Goal: Information Seeking & Learning: Check status

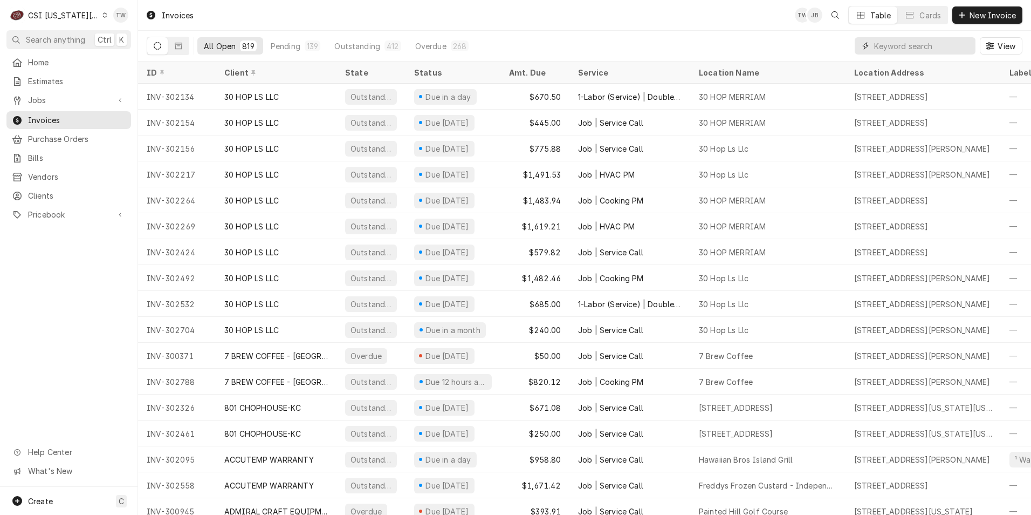
click at [900, 48] on input "Dynamic Content Wrapper" at bounding box center [922, 45] width 96 height 17
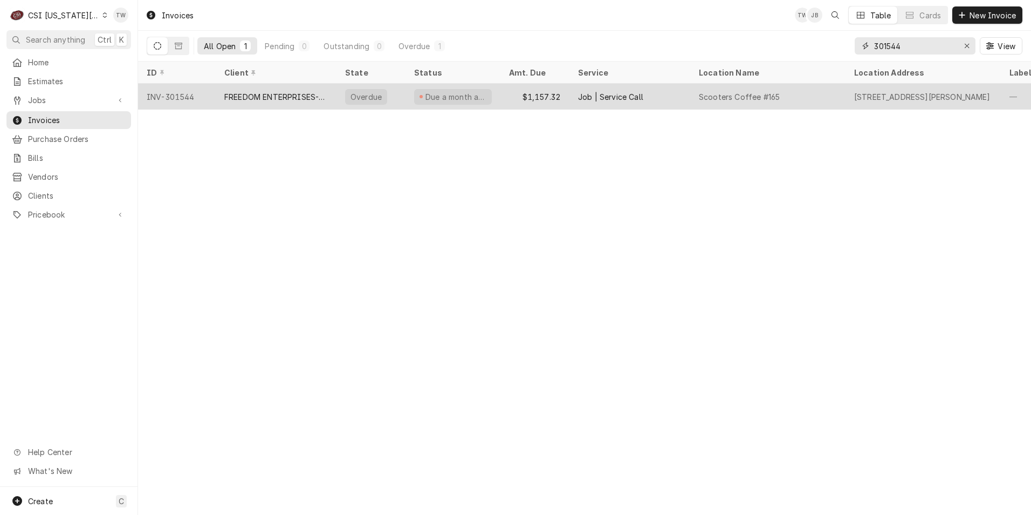
type input "301544"
click at [309, 101] on div "FREEDOM ENTERPRISES-SCOOTERS COFFEE (2)" at bounding box center [276, 97] width 121 height 26
click at [235, 88] on div "FREEDOM ENTERPRISES-SCOOTERS COFFEE (2)" at bounding box center [276, 97] width 121 height 26
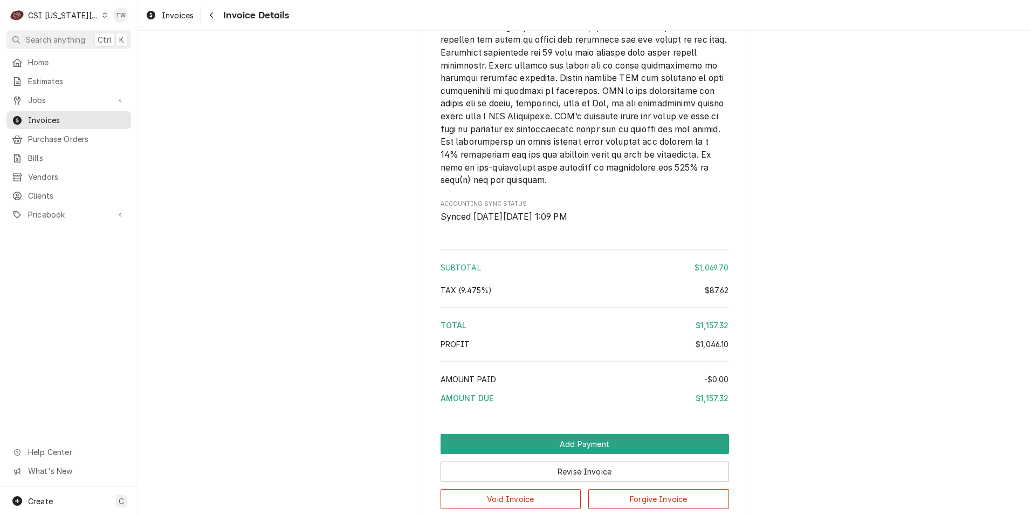
scroll to position [2094, 0]
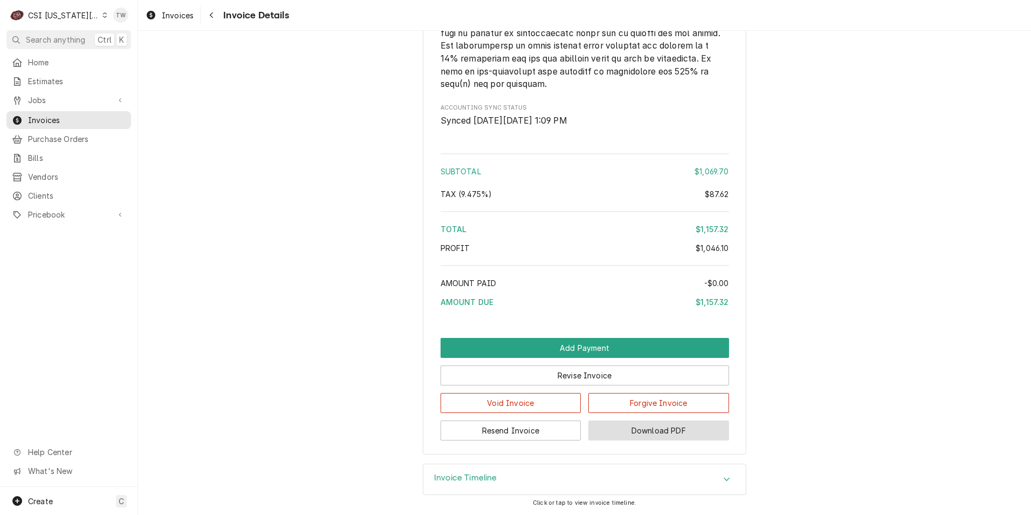
click at [676, 438] on button "Download PDF" at bounding box center [658, 430] width 141 height 20
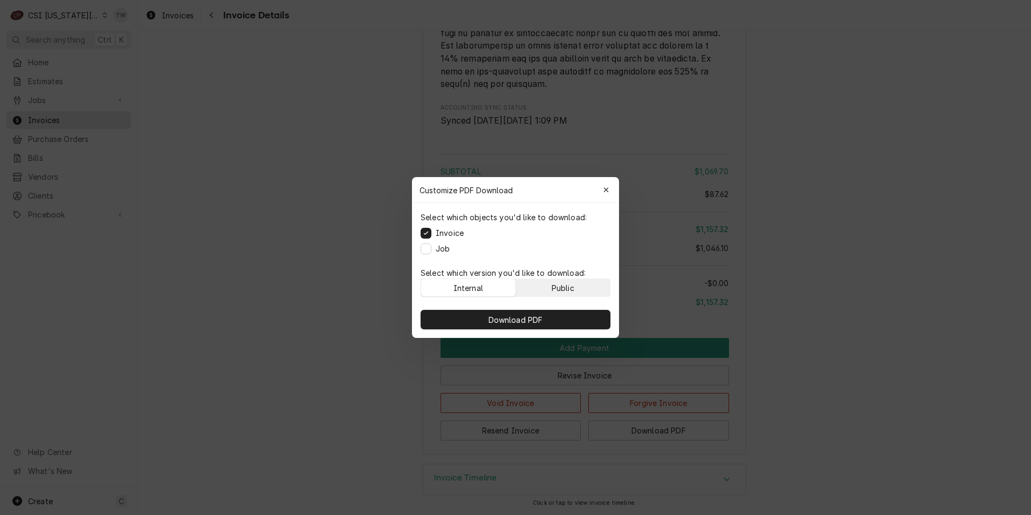
click at [549, 283] on button "Public" at bounding box center [563, 287] width 94 height 17
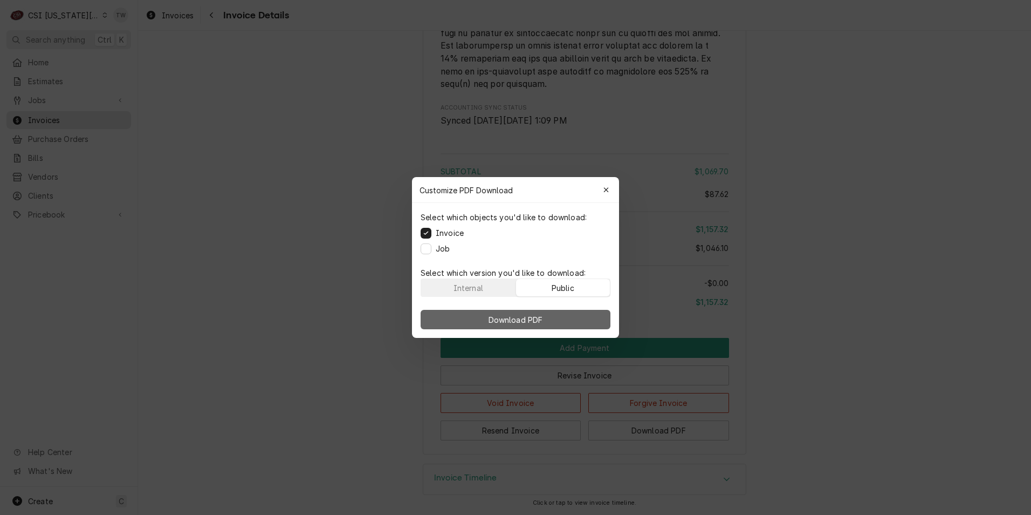
click at [539, 317] on span "Download PDF" at bounding box center [516, 319] width 59 height 11
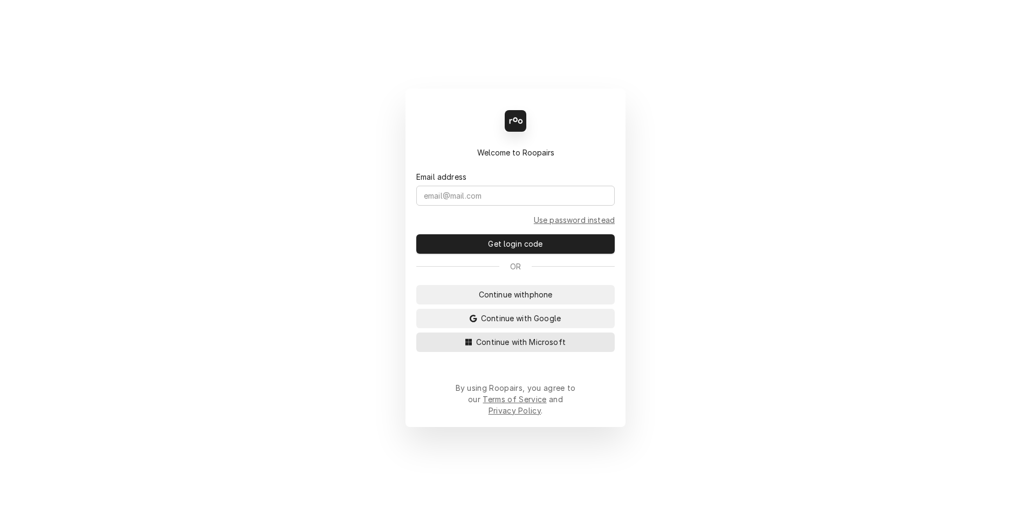
click at [543, 352] on button "Continue with Microsoft" at bounding box center [515, 341] width 198 height 19
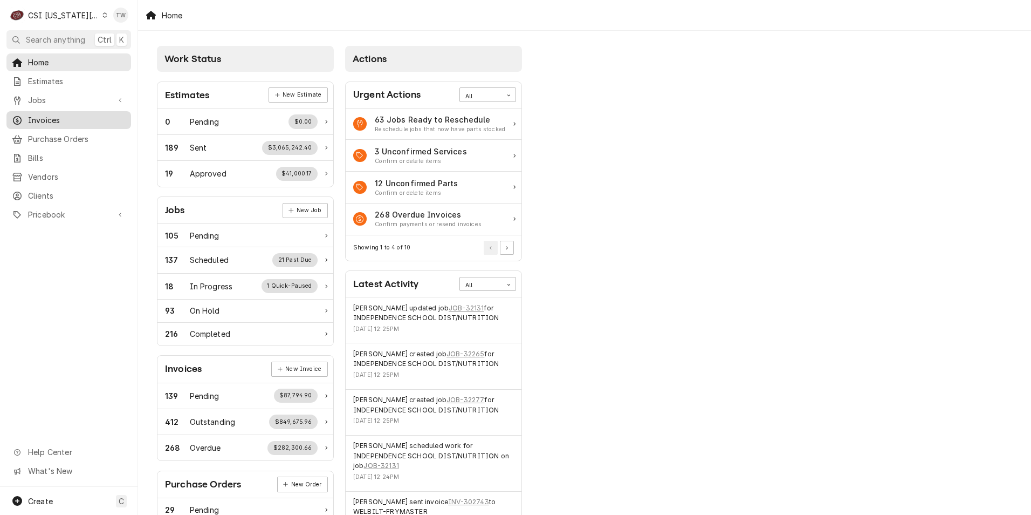
click at [54, 114] on span "Invoices" at bounding box center [77, 119] width 98 height 11
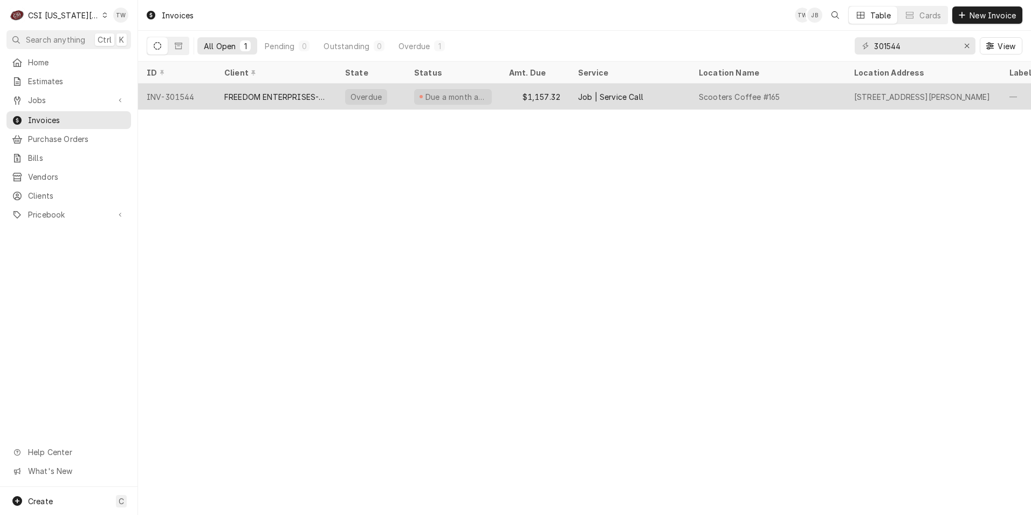
click at [499, 91] on div "Due a month ago" at bounding box center [453, 97] width 95 height 26
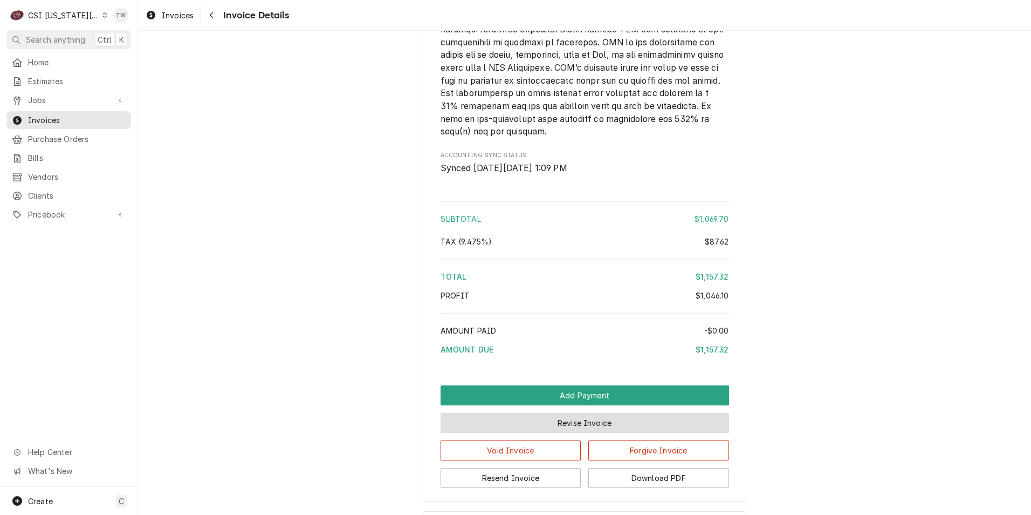
scroll to position [2094, 0]
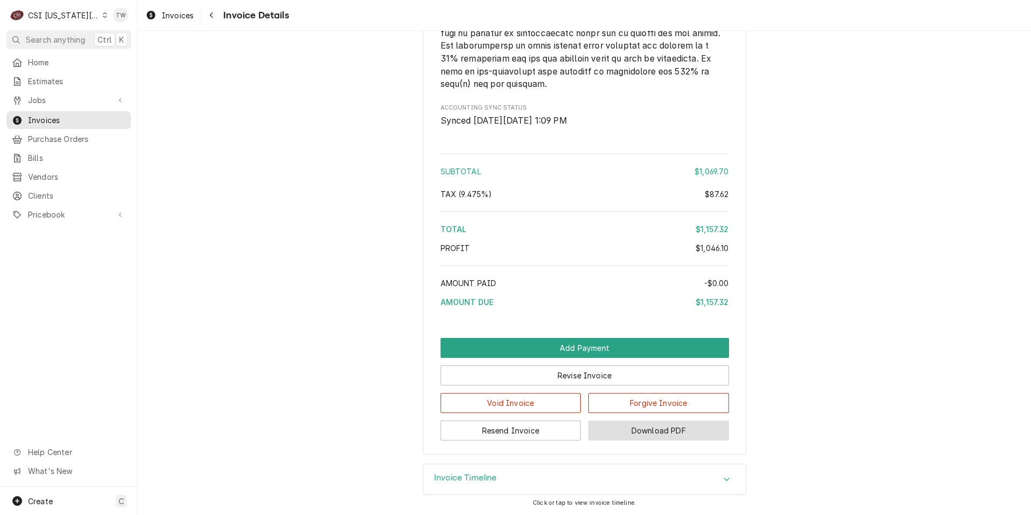
click at [665, 431] on button "Download PDF" at bounding box center [658, 430] width 141 height 20
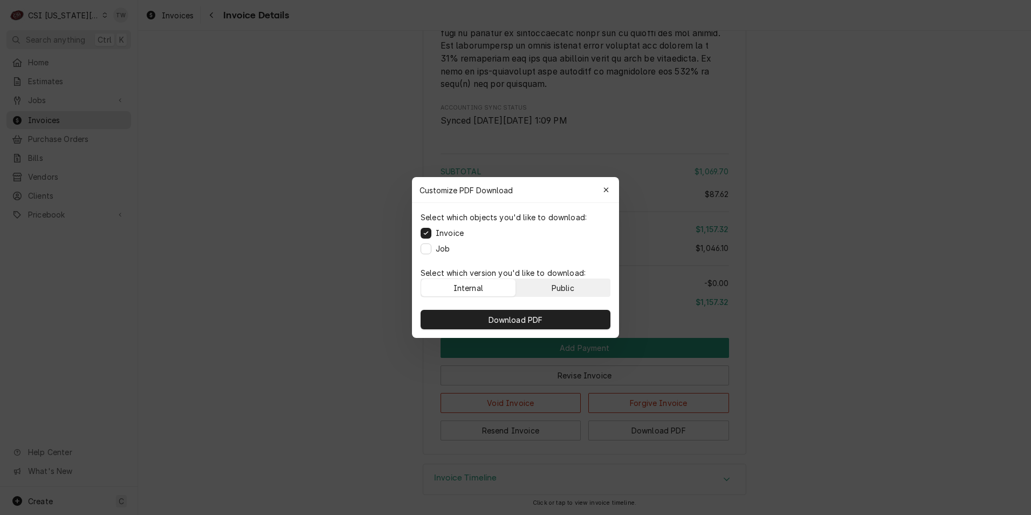
click at [571, 289] on div "Public" at bounding box center [563, 287] width 23 height 11
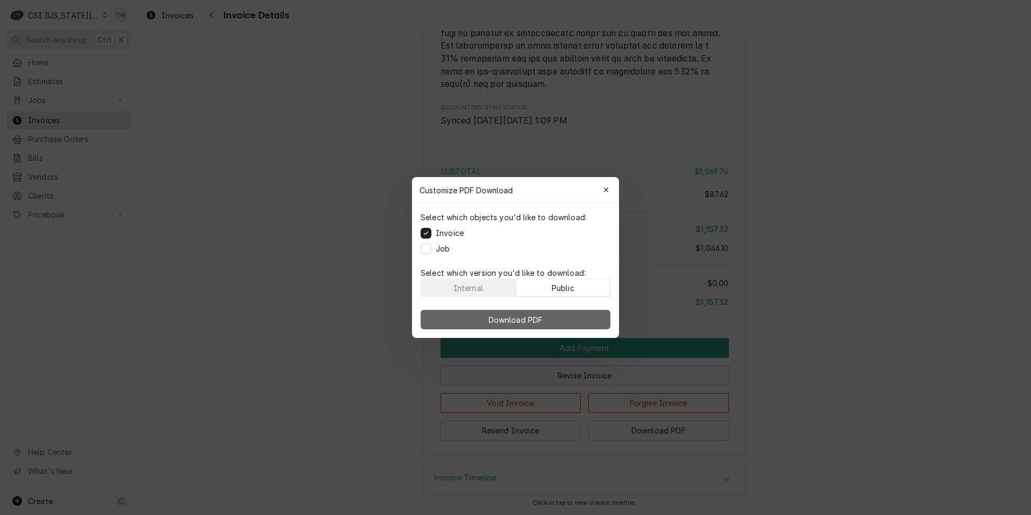
click at [545, 323] on span "Download PDF" at bounding box center [516, 319] width 59 height 11
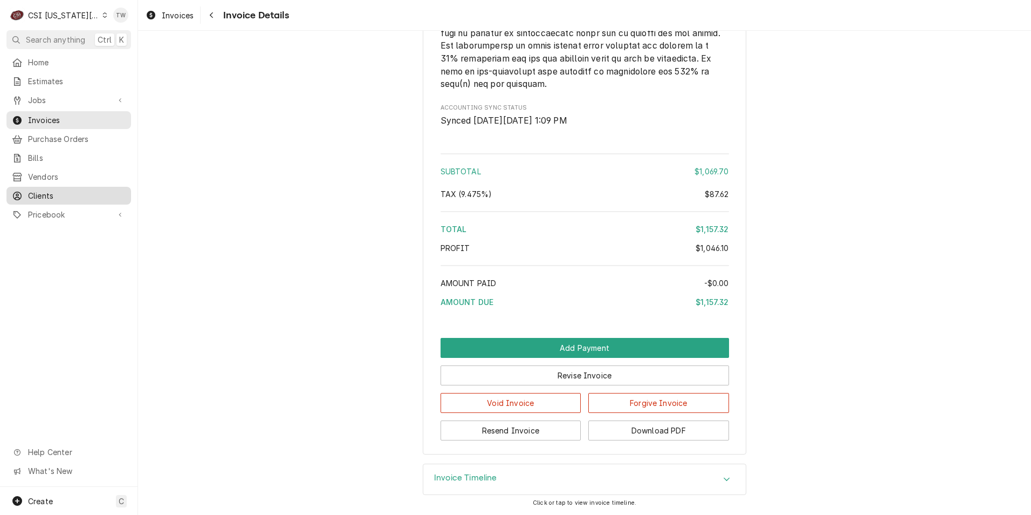
click at [55, 190] on span "Clients" at bounding box center [77, 195] width 98 height 11
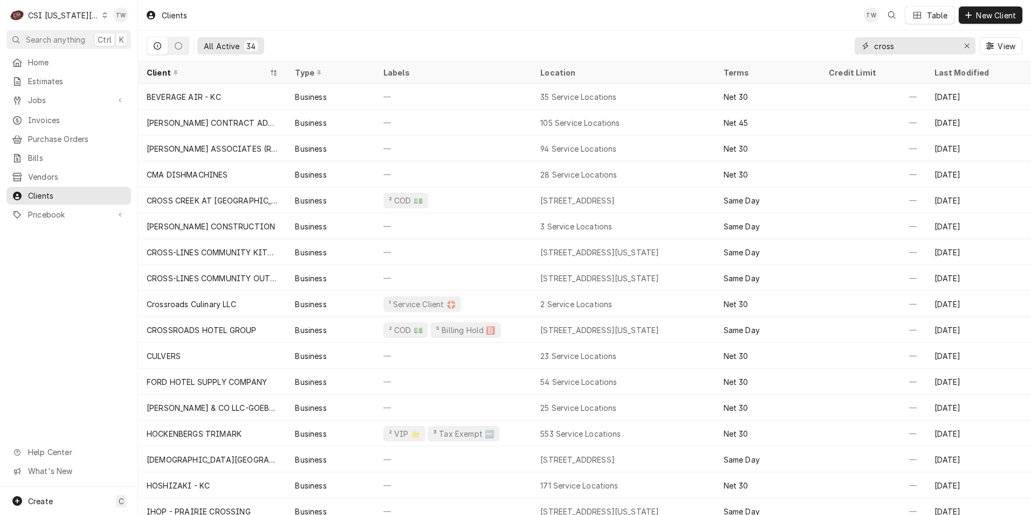
click at [933, 46] on input "cross" at bounding box center [914, 45] width 81 height 17
type input "c"
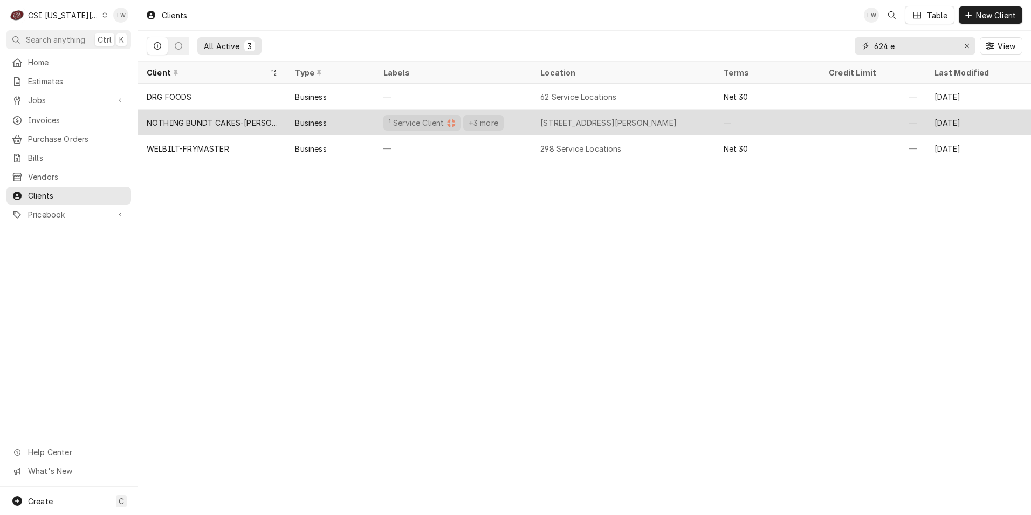
type input "624 e"
click at [511, 124] on div "¹ Service Client 🛟 +3 more" at bounding box center [453, 122] width 157 height 26
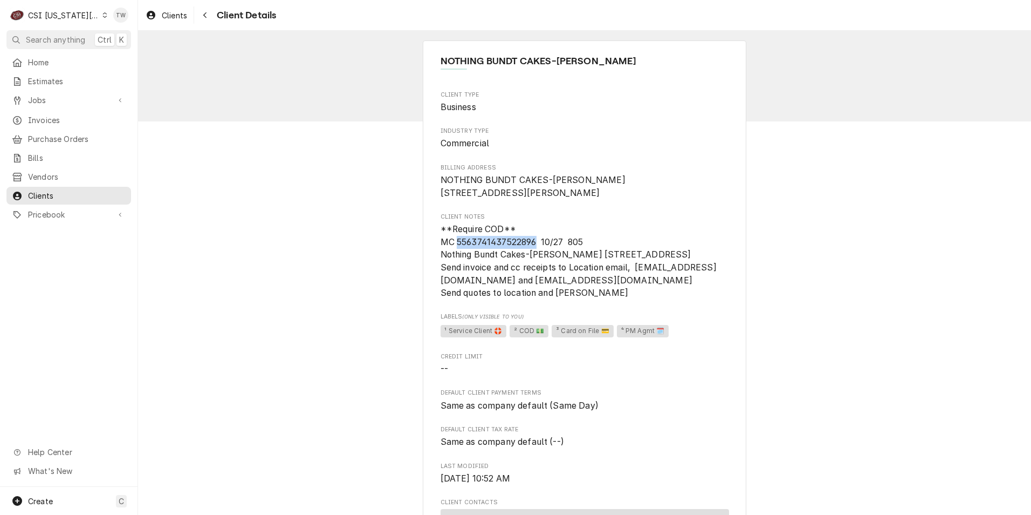
drag, startPoint x: 532, startPoint y: 254, endPoint x: 455, endPoint y: 253, distance: 77.7
click at [455, 253] on span "**Require COD** MC 5563741437522896 10/27 805 Nothing Bundt Cakes-Belton 9401 I…" at bounding box center [579, 261] width 276 height 74
copy span "5563741437522896"
drag, startPoint x: 523, startPoint y: 268, endPoint x: 427, endPoint y: 266, distance: 96.6
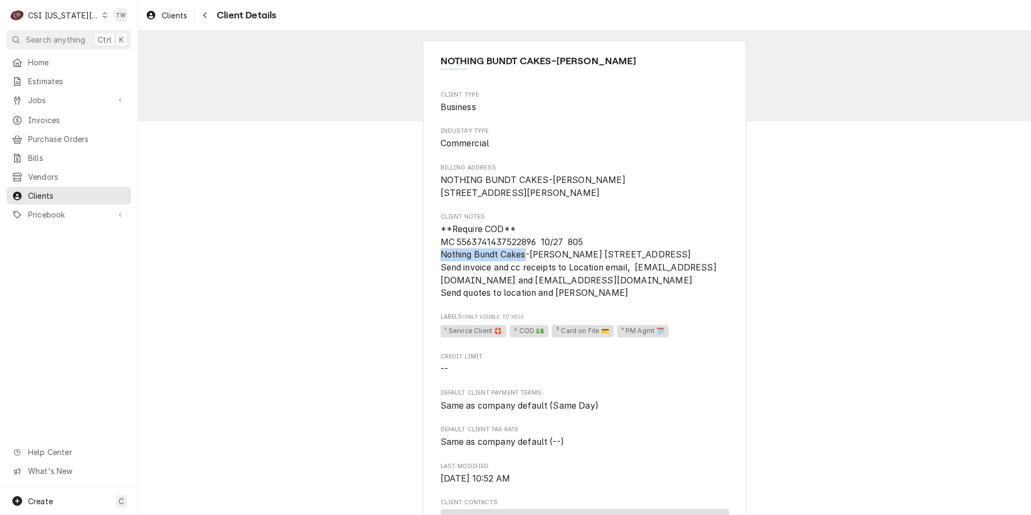
copy span "Nothing Bundt Cakes"
drag, startPoint x: 558, startPoint y: 269, endPoint x: 496, endPoint y: 282, distance: 63.3
click at [496, 282] on span "**Require COD** MC 5563741437522896 10/27 805 Nothing Bundt Cakes-Belton 9401 I…" at bounding box center [579, 261] width 276 height 74
copy span "401 Indian Creek Parkway, st 800 Overland Park"
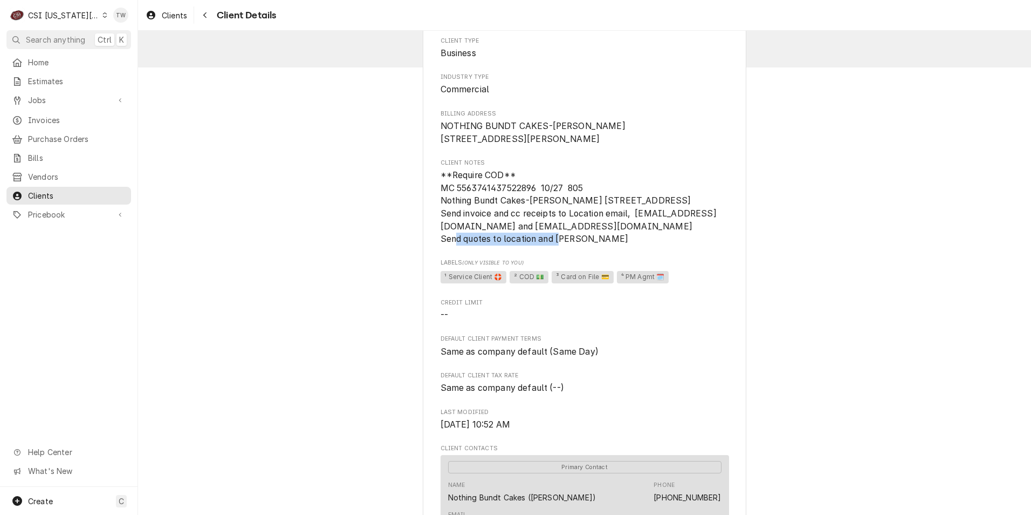
drag, startPoint x: 581, startPoint y: 249, endPoint x: 710, endPoint y: 249, distance: 128.9
click at [710, 245] on span "**Require COD** MC 5563741437522896 10/27 805 Nothing Bundt Cakes-Belton 9401 I…" at bounding box center [585, 207] width 289 height 77
copy span "Vantedge.ap@quatrrobss.com"
click at [210, 18] on div "Navigate back" at bounding box center [205, 15] width 11 height 11
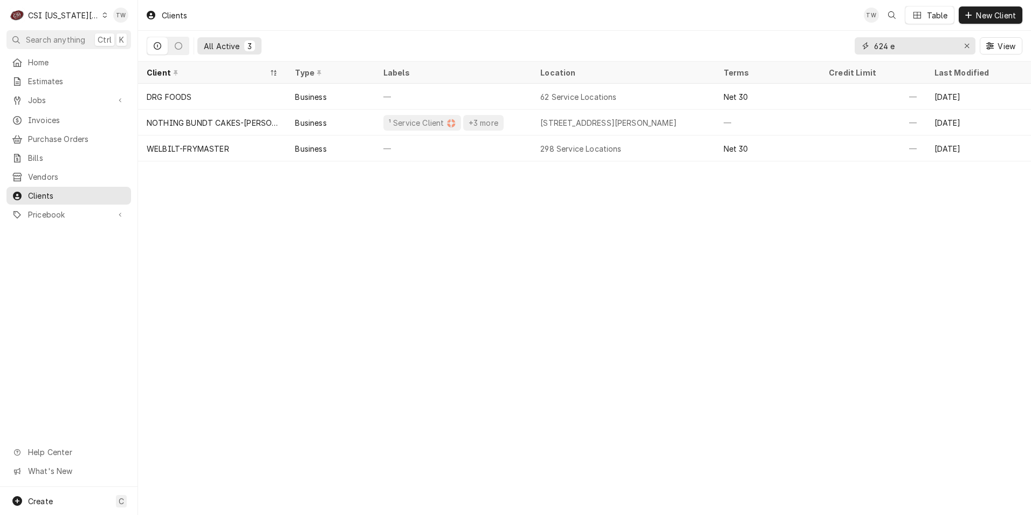
drag, startPoint x: 899, startPoint y: 47, endPoint x: 750, endPoint y: 43, distance: 148.4
click at [750, 43] on div "All Active 3 624 e View" at bounding box center [585, 46] width 876 height 30
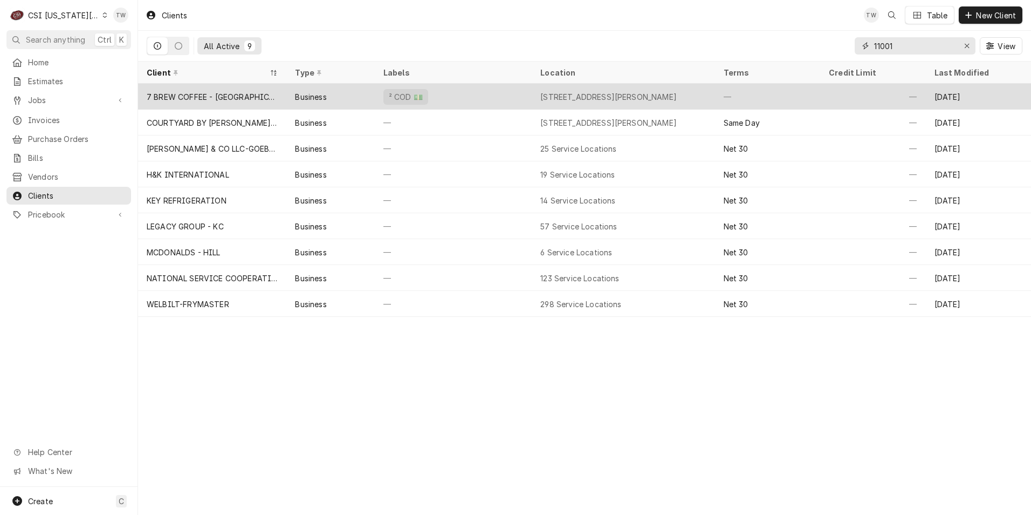
type input "11001"
click at [473, 93] on div "² COD 💵" at bounding box center [453, 97] width 157 height 26
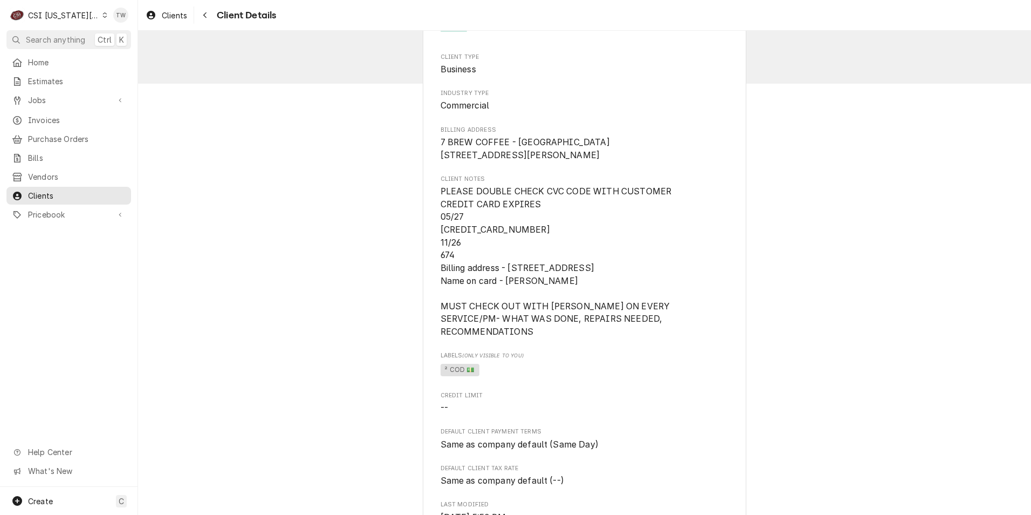
scroll to position [54, 0]
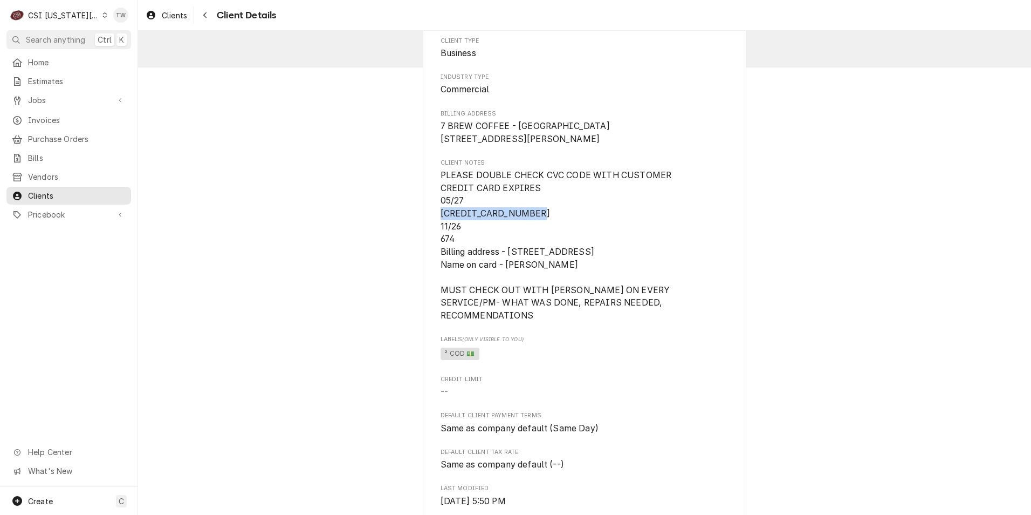
drag, startPoint x: 532, startPoint y: 225, endPoint x: 426, endPoint y: 222, distance: 106.8
copy span "[CREDIT_CARD_NUMBER]"
drag, startPoint x: 504, startPoint y: 279, endPoint x: 620, endPoint y: 278, distance: 116.0
click at [620, 278] on span "PLEASE DOUBLE CHECK CVC CODE WITH CUSTOMER CREDIT CARD EXPIRES 05/27 [CREDIT_CA…" at bounding box center [585, 245] width 289 height 153
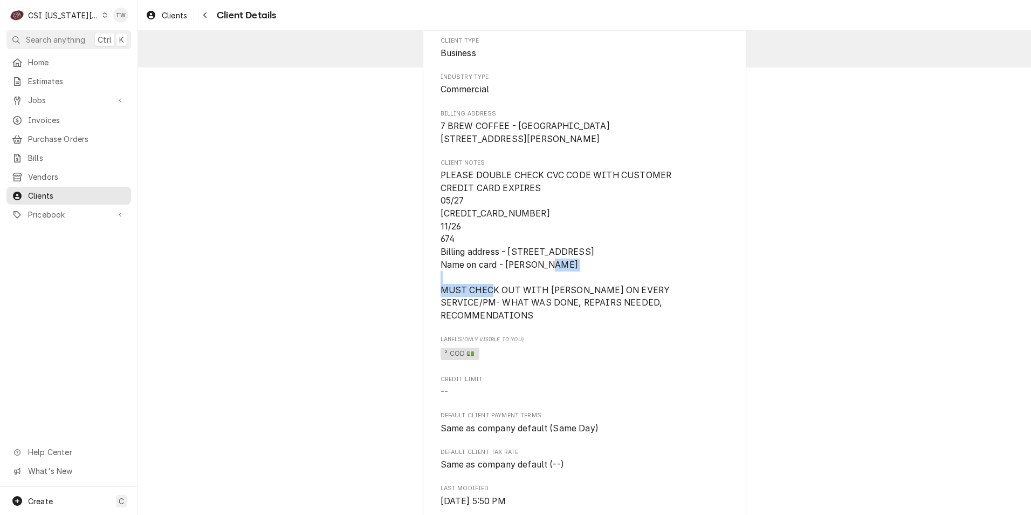
copy span "[PERSON_NAME]"
drag, startPoint x: 594, startPoint y: 262, endPoint x: 502, endPoint y: 263, distance: 92.8
click at [502, 263] on span "PLEASE DOUBLE CHECK CVC CODE WITH CUSTOMER CREDIT CARD EXPIRES 05/27 [CREDIT_CA…" at bounding box center [557, 245] width 232 height 150
copy span "[STREET_ADDRESS]"
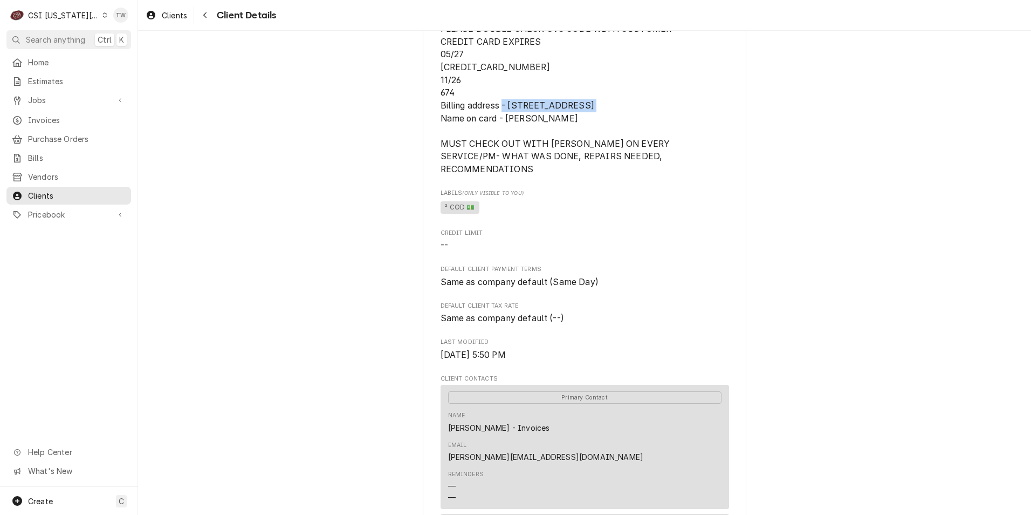
scroll to position [216, 0]
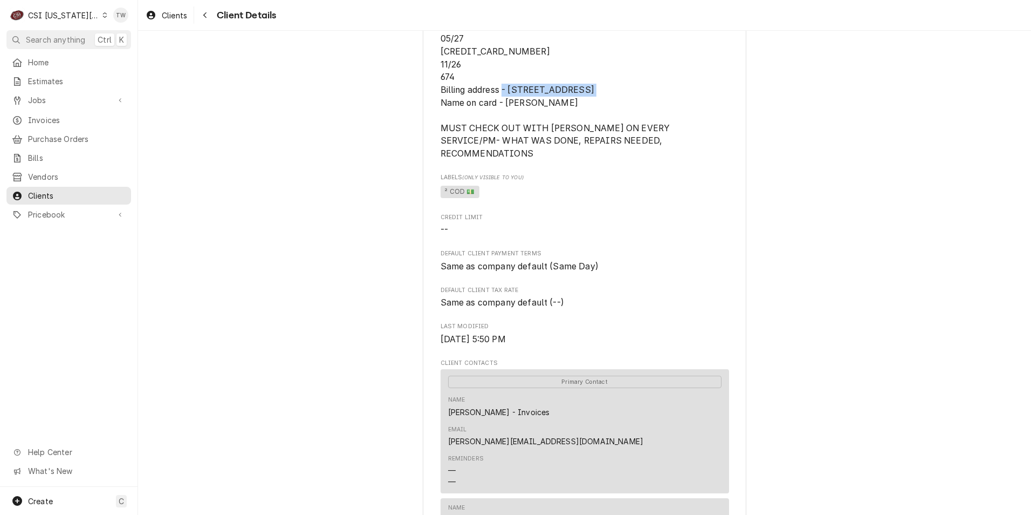
click at [71, 15] on div "CSI [US_STATE][GEOGRAPHIC_DATA]" at bounding box center [63, 15] width 71 height 11
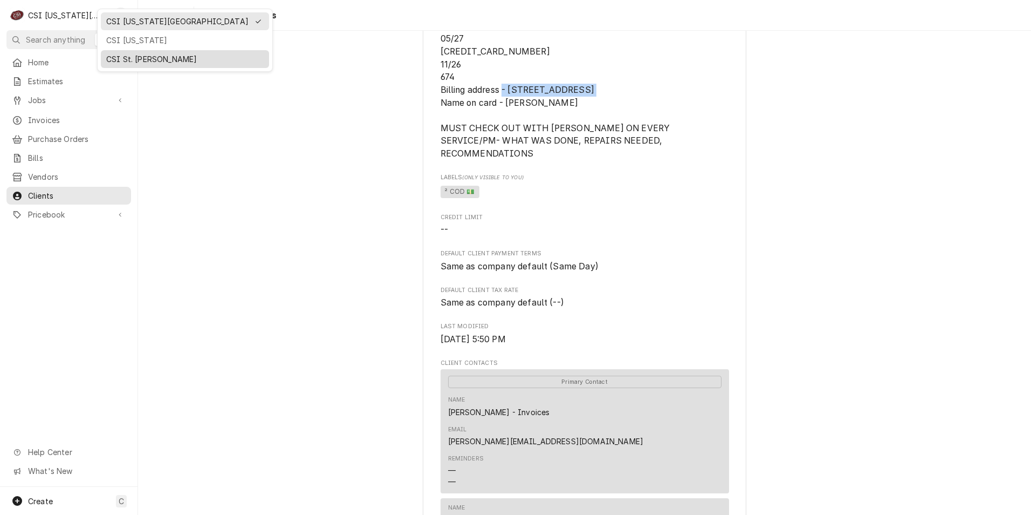
click at [128, 56] on div "CSI St. [PERSON_NAME]" at bounding box center [184, 58] width 157 height 11
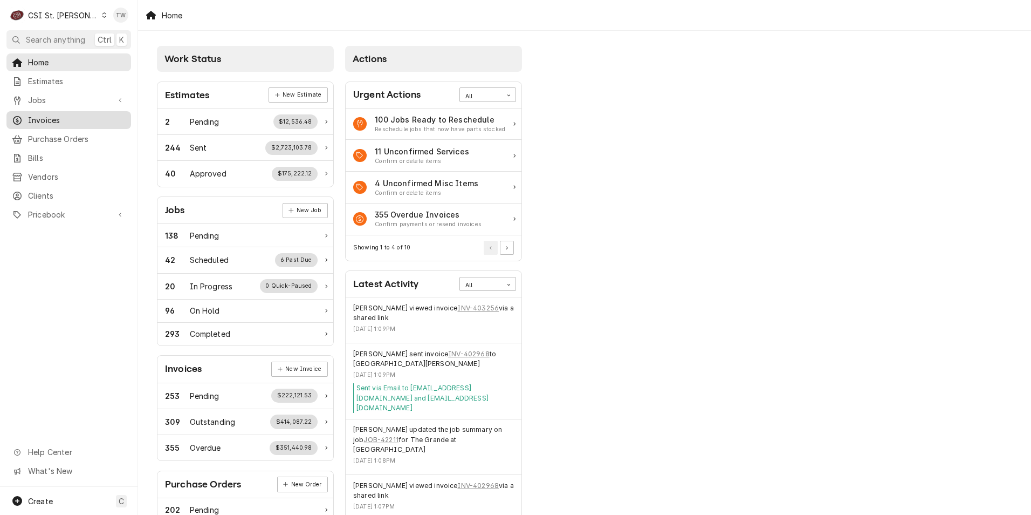
click at [39, 117] on span "Invoices" at bounding box center [77, 119] width 98 height 11
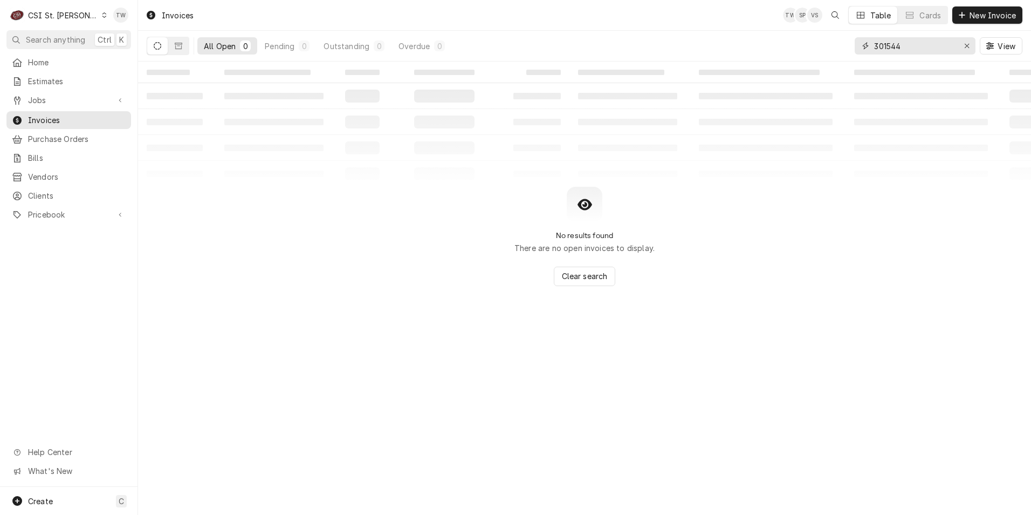
drag, startPoint x: 905, startPoint y: 50, endPoint x: 688, endPoint y: 34, distance: 217.4
click at [688, 34] on div "All Open 0 Pending 0 Outstanding 0 Overdue 0 301544 View" at bounding box center [585, 46] width 876 height 30
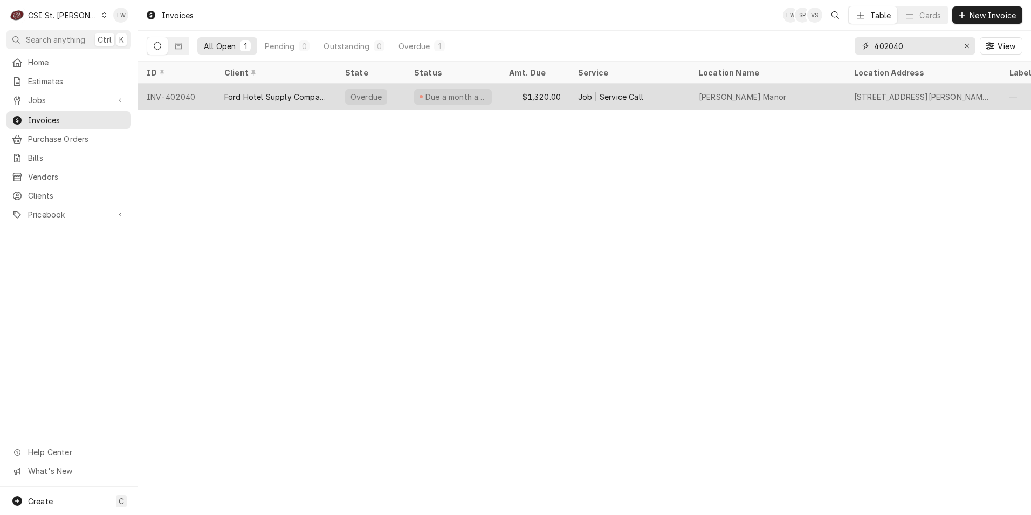
type input "402040"
click at [287, 94] on div "Ford Hotel Supply Company" at bounding box center [276, 96] width 104 height 11
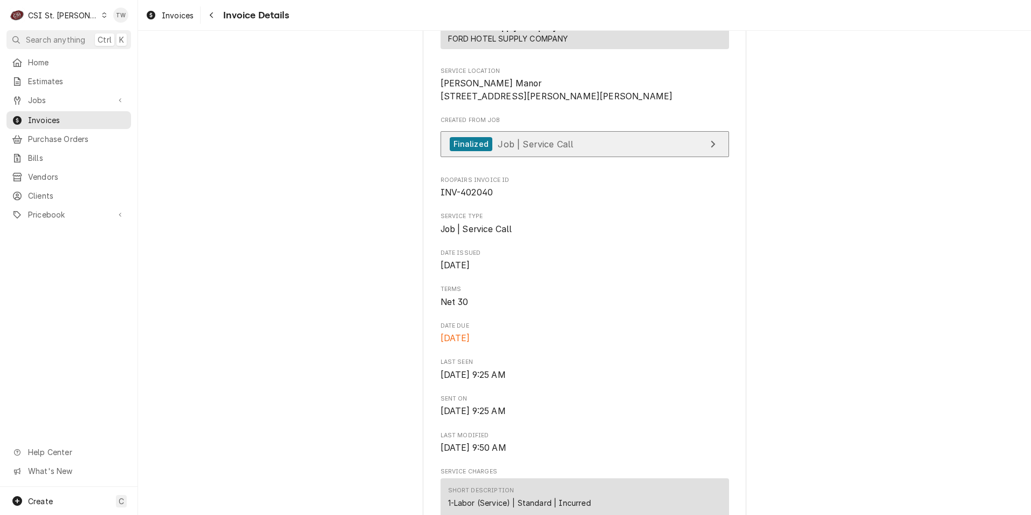
scroll to position [162, 0]
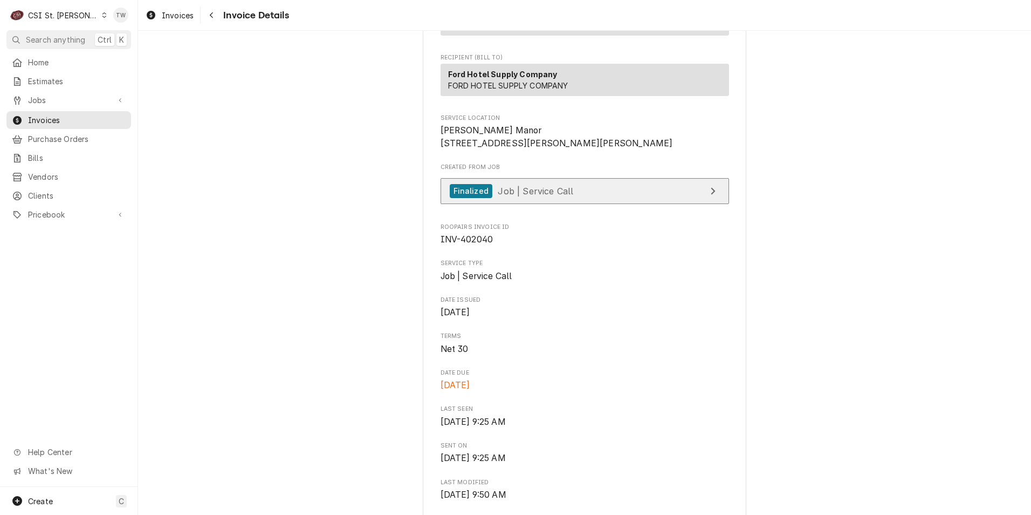
click at [571, 204] on link "Finalized Job | Service Call" at bounding box center [585, 191] width 289 height 26
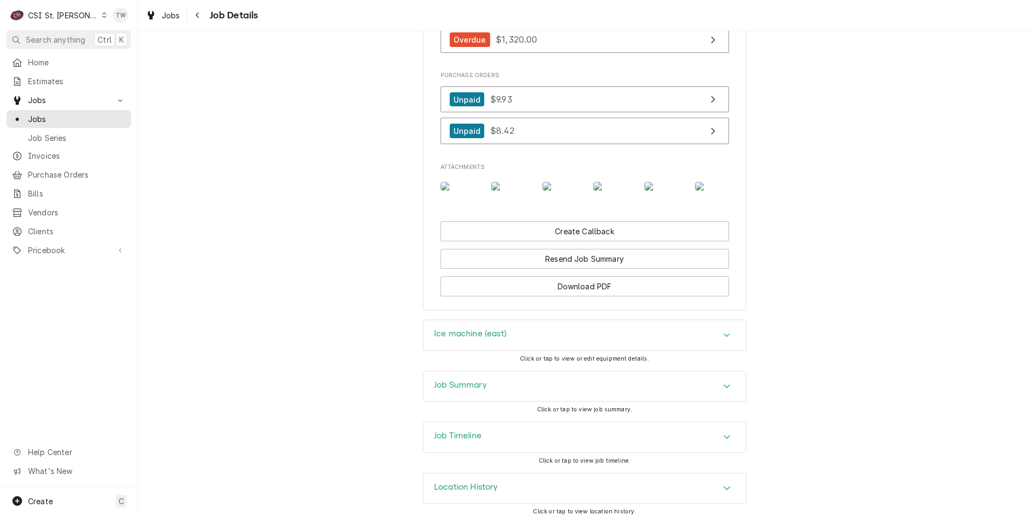
scroll to position [1214, 0]
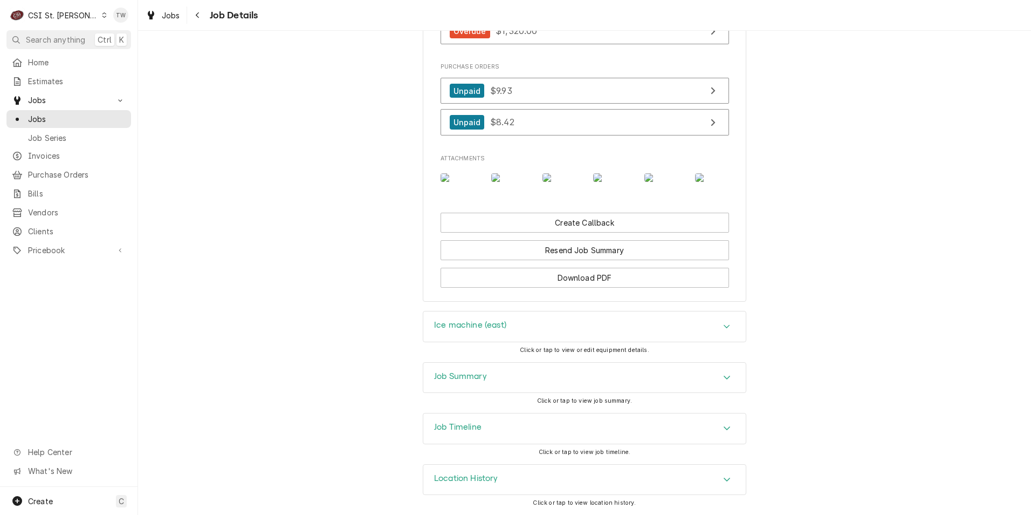
click at [528, 428] on div "Job Timeline" at bounding box center [584, 428] width 323 height 30
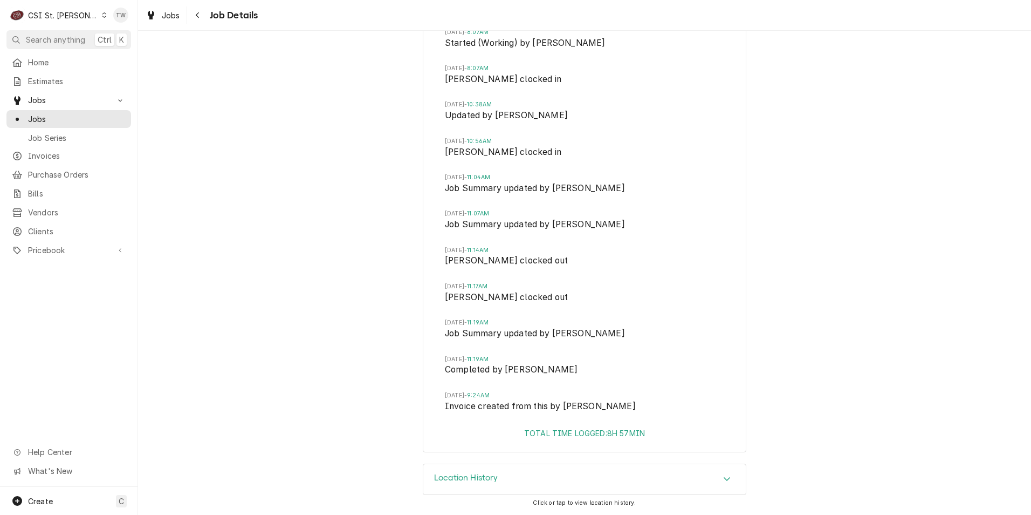
scroll to position [2844, 0]
click at [524, 472] on div "Location History" at bounding box center [584, 479] width 323 height 30
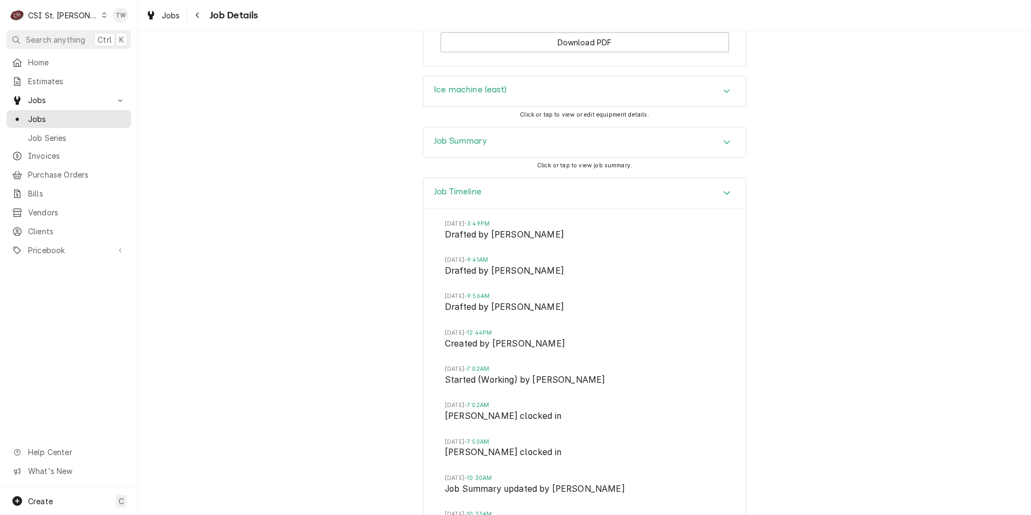
click at [533, 209] on div "Job Timeline" at bounding box center [584, 193] width 323 height 31
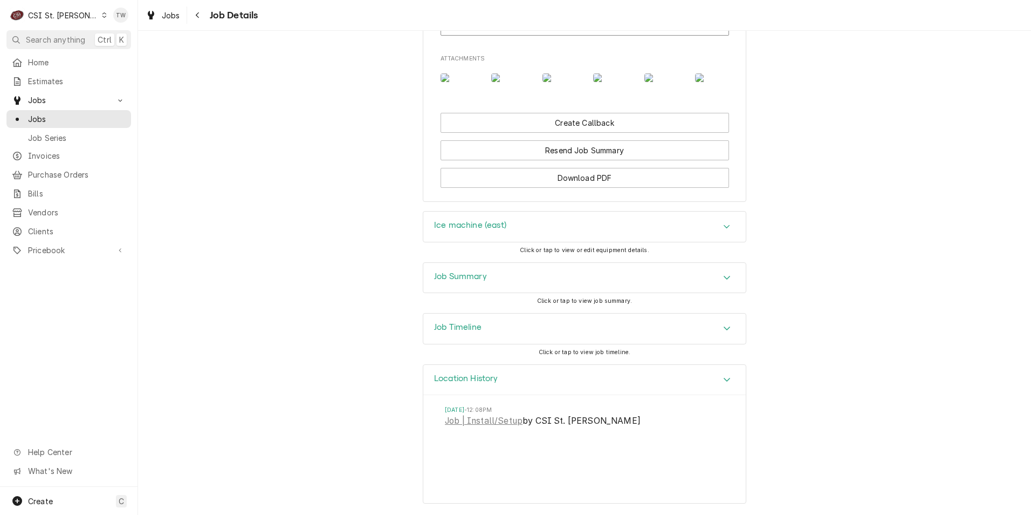
scroll to position [1313, 0]
click at [512, 277] on div "Job Summary" at bounding box center [584, 278] width 323 height 30
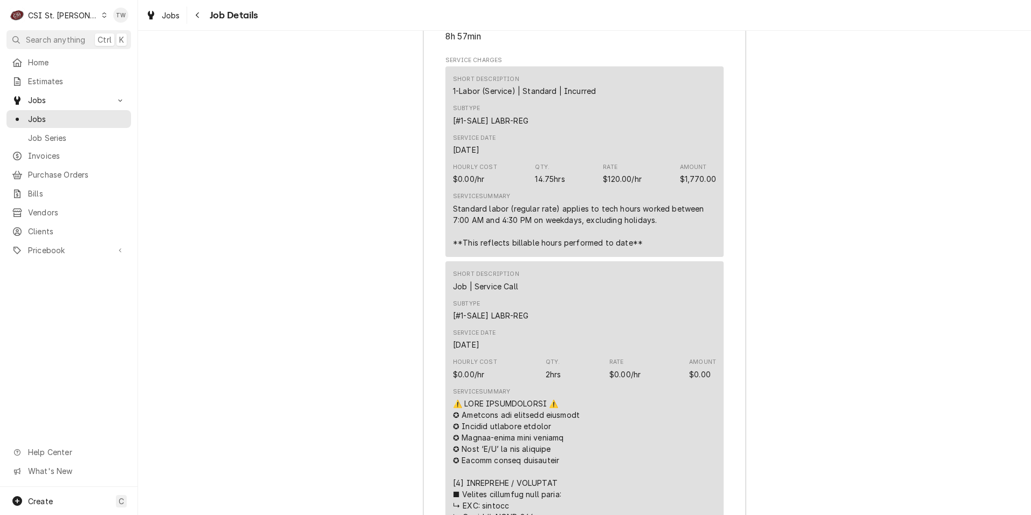
scroll to position [1637, 0]
